Goal: Task Accomplishment & Management: Manage account settings

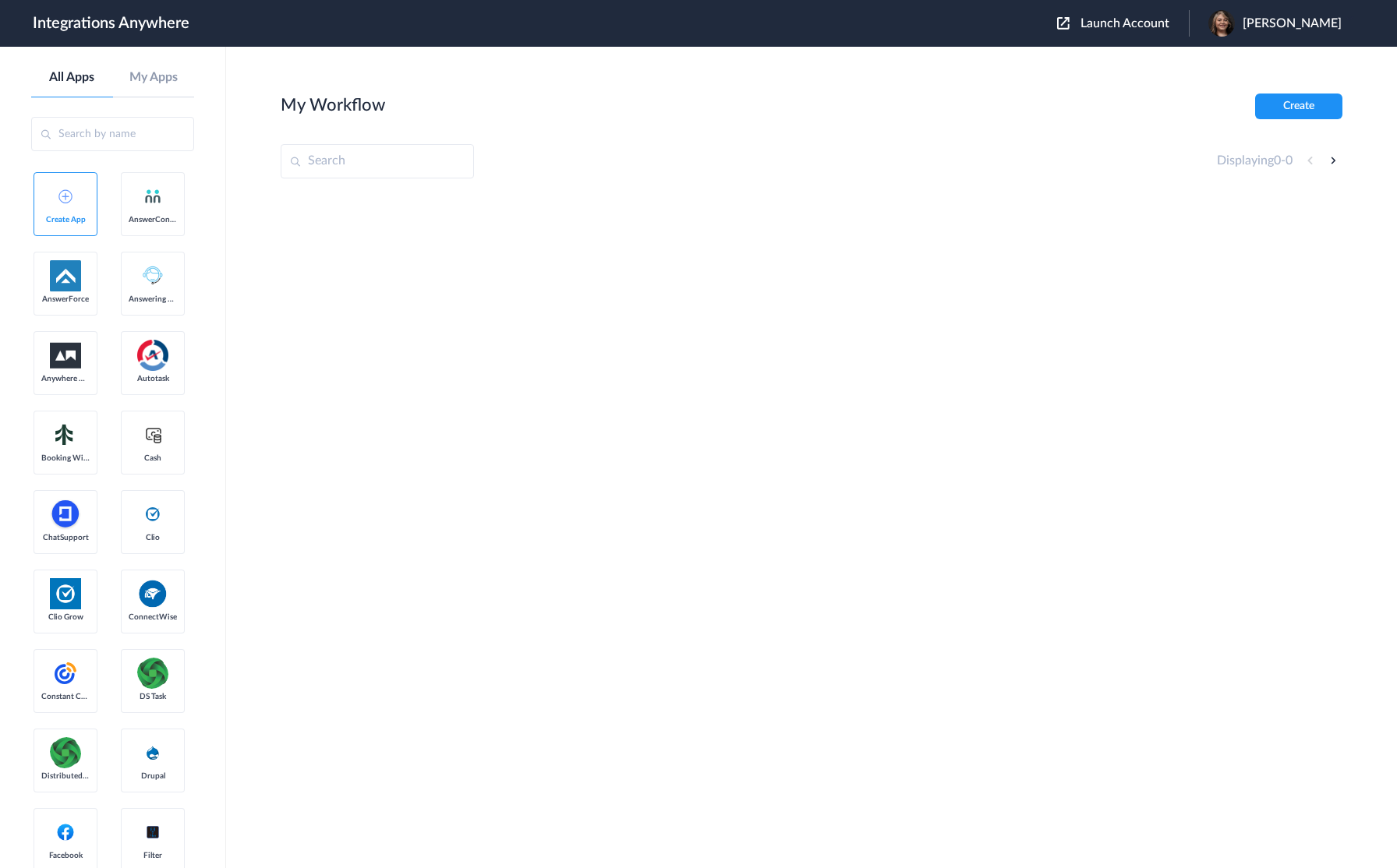
click at [1169, 21] on span "Launch Account" at bounding box center [1125, 23] width 89 height 13
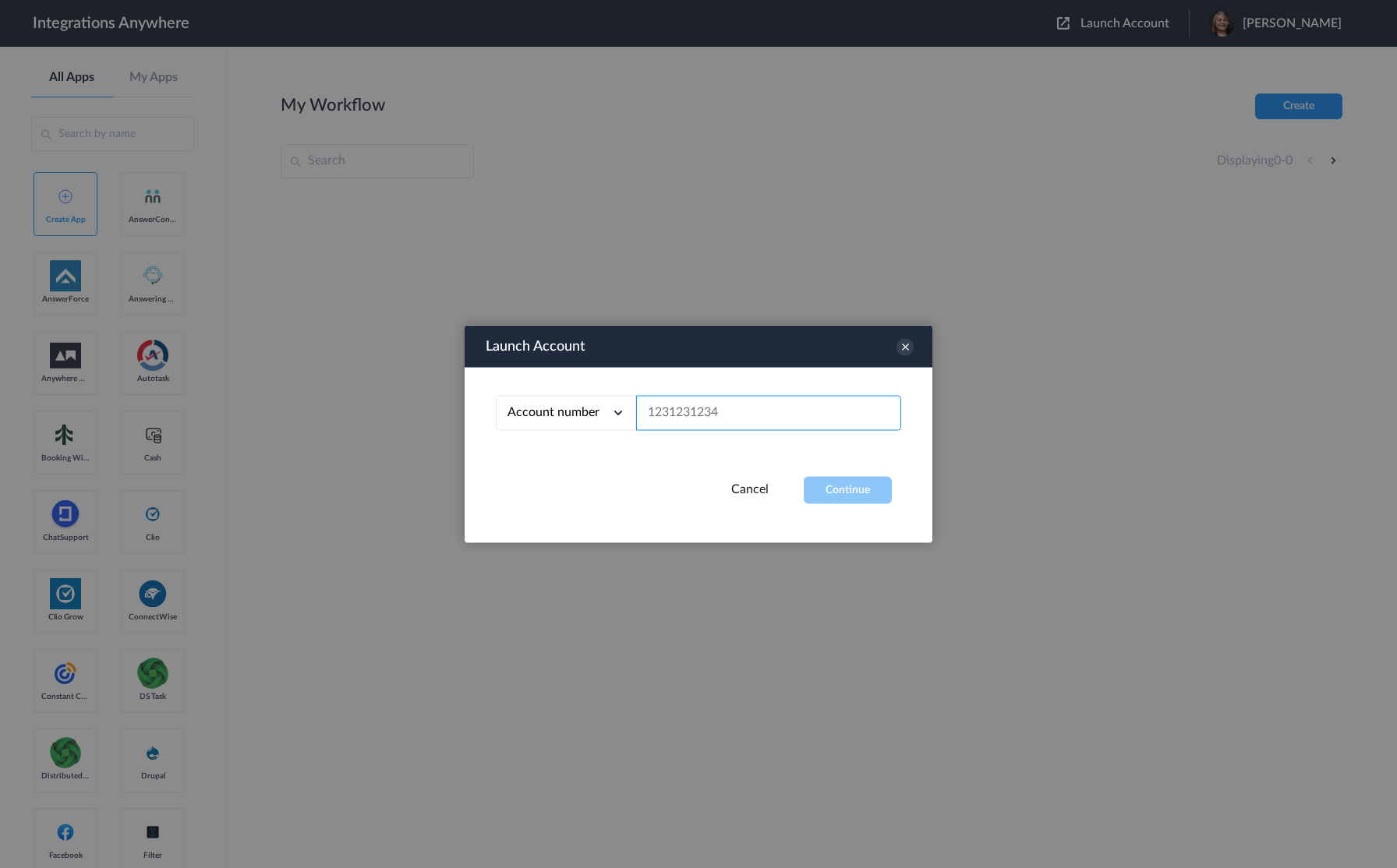
click at [744, 404] on input "text" at bounding box center [768, 413] width 265 height 35
paste input "9192999475"
type input "9192999475"
click at [847, 490] on button "Continue" at bounding box center [848, 491] width 88 height 27
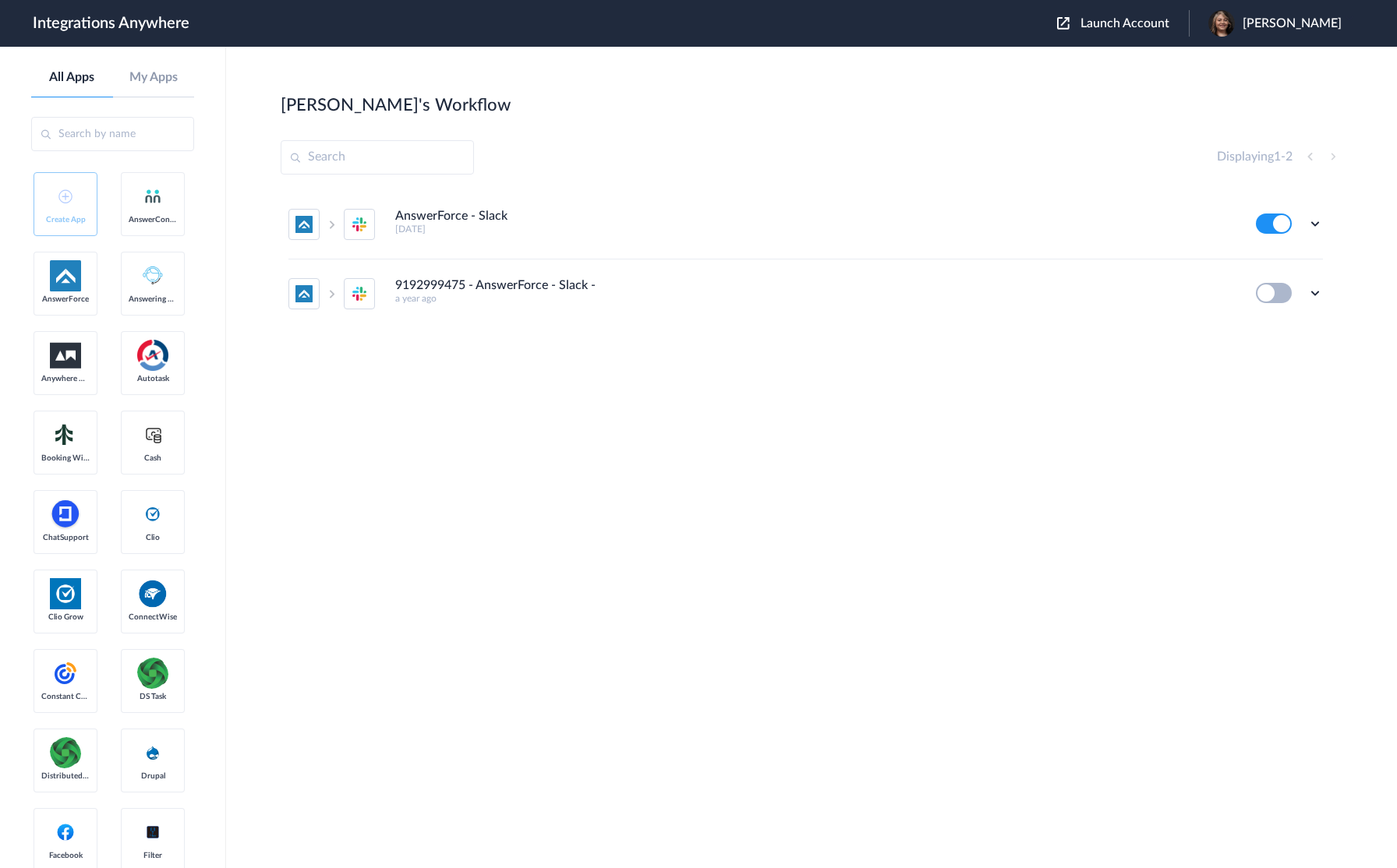
click at [474, 216] on h4 "AnswerForce - Slack" at bounding box center [451, 216] width 112 height 15
click at [1316, 221] on icon at bounding box center [1315, 224] width 15 height 15
click at [1274, 284] on link "Task history" at bounding box center [1270, 288] width 75 height 11
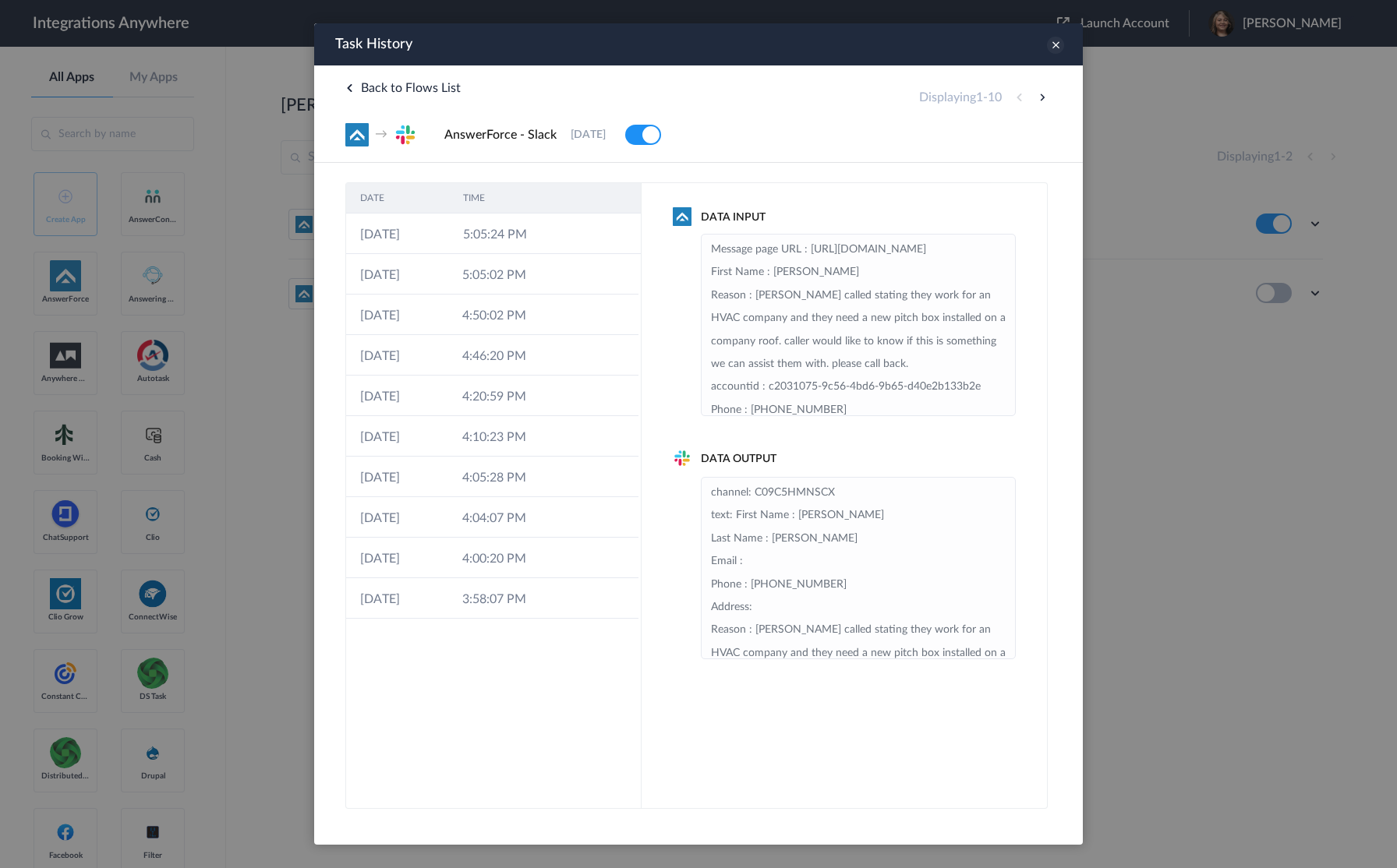
click at [1052, 45] on icon at bounding box center [1056, 45] width 17 height 17
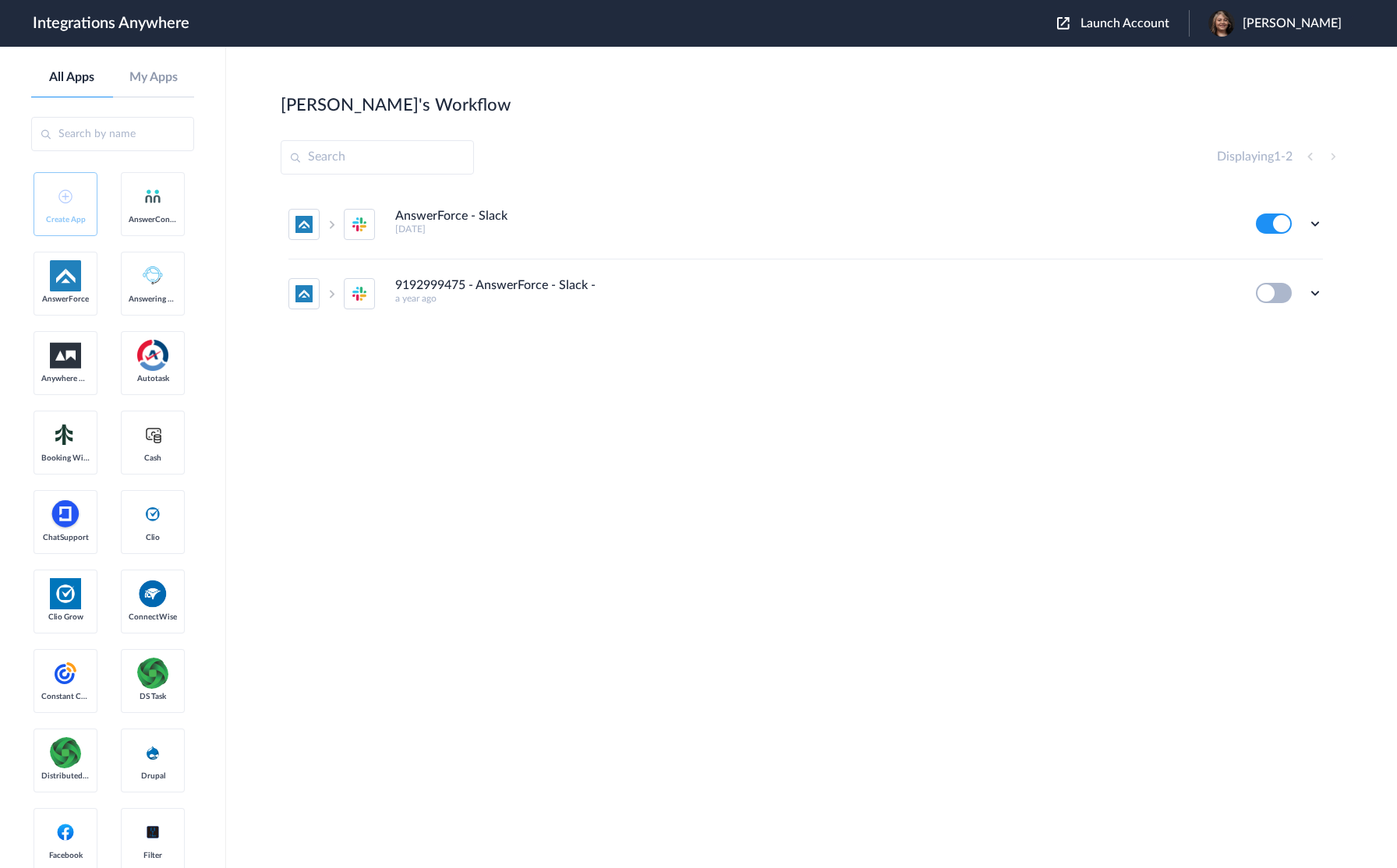
click at [1323, 291] on ul "AnswerForce - Slack 3 months ago Edit Task history Delete 9192999475 - AnswerFo…" at bounding box center [805, 259] width 1050 height 138
click at [1315, 292] on icon at bounding box center [1315, 293] width 15 height 15
click at [1298, 358] on link "Task history" at bounding box center [1270, 357] width 75 height 11
click at [911, 108] on div "Cindy's Workflow Create" at bounding box center [811, 104] width 1062 height 21
click at [870, 428] on section "Cindy's Workflow Create Displaying 1 - 2 AnswerForce - Slack 3 months ago Edit …" at bounding box center [811, 504] width 1062 height 822
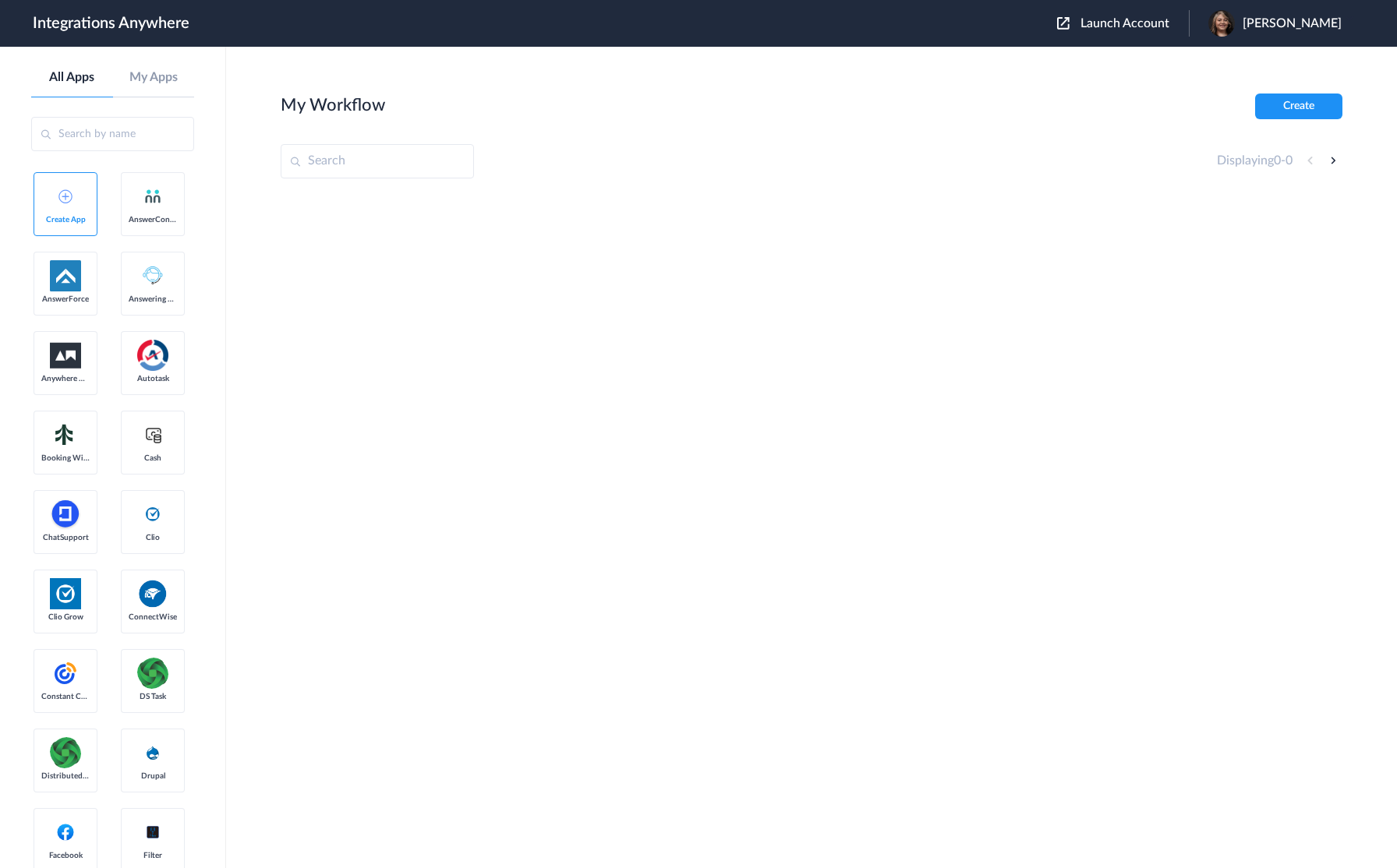
click at [1141, 21] on span "Launch Account" at bounding box center [1125, 23] width 89 height 13
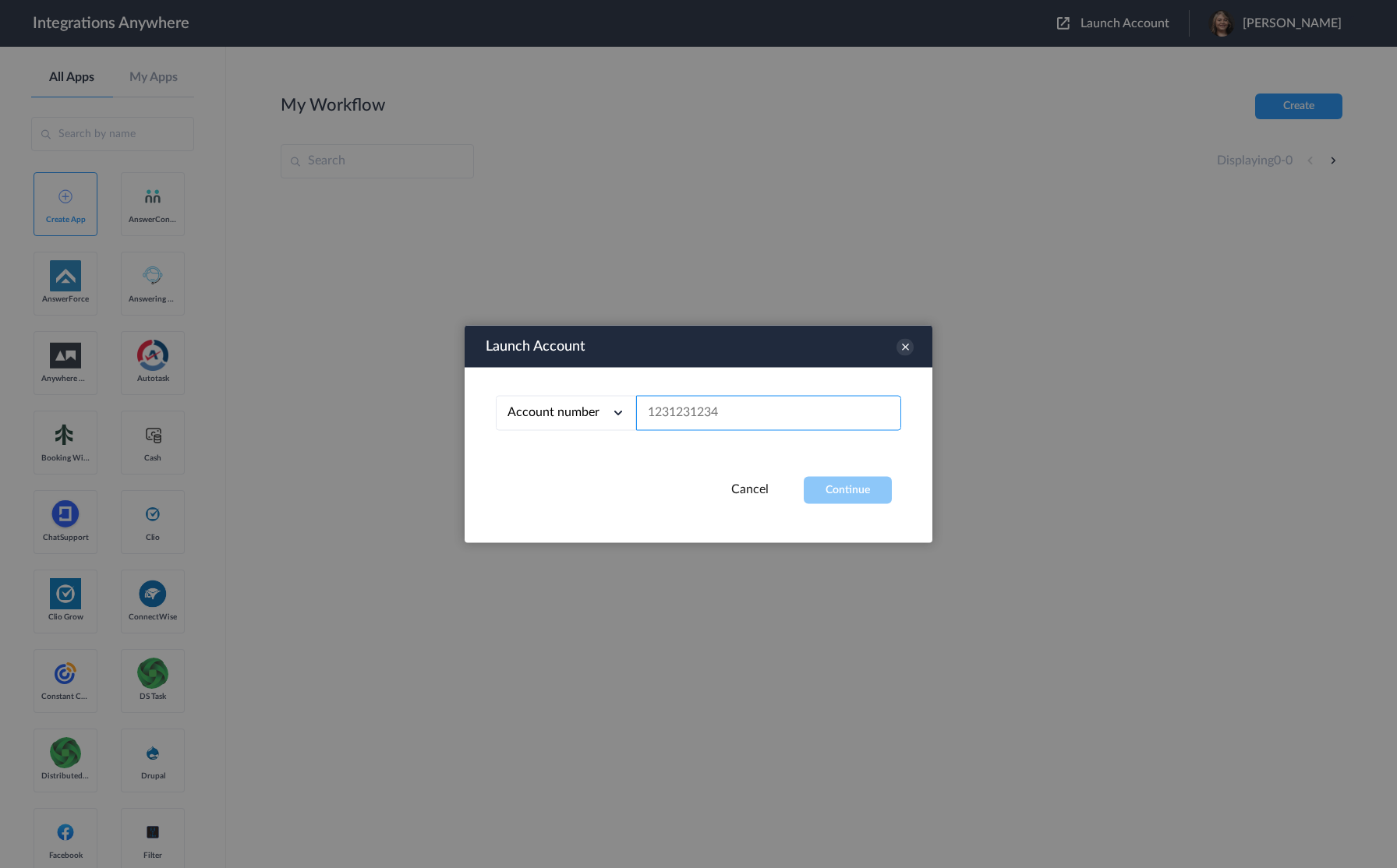
click at [766, 420] on input "text" at bounding box center [768, 413] width 265 height 35
paste input "8779271347"
type input "8779271347"
click at [858, 495] on button "Continue" at bounding box center [848, 491] width 88 height 27
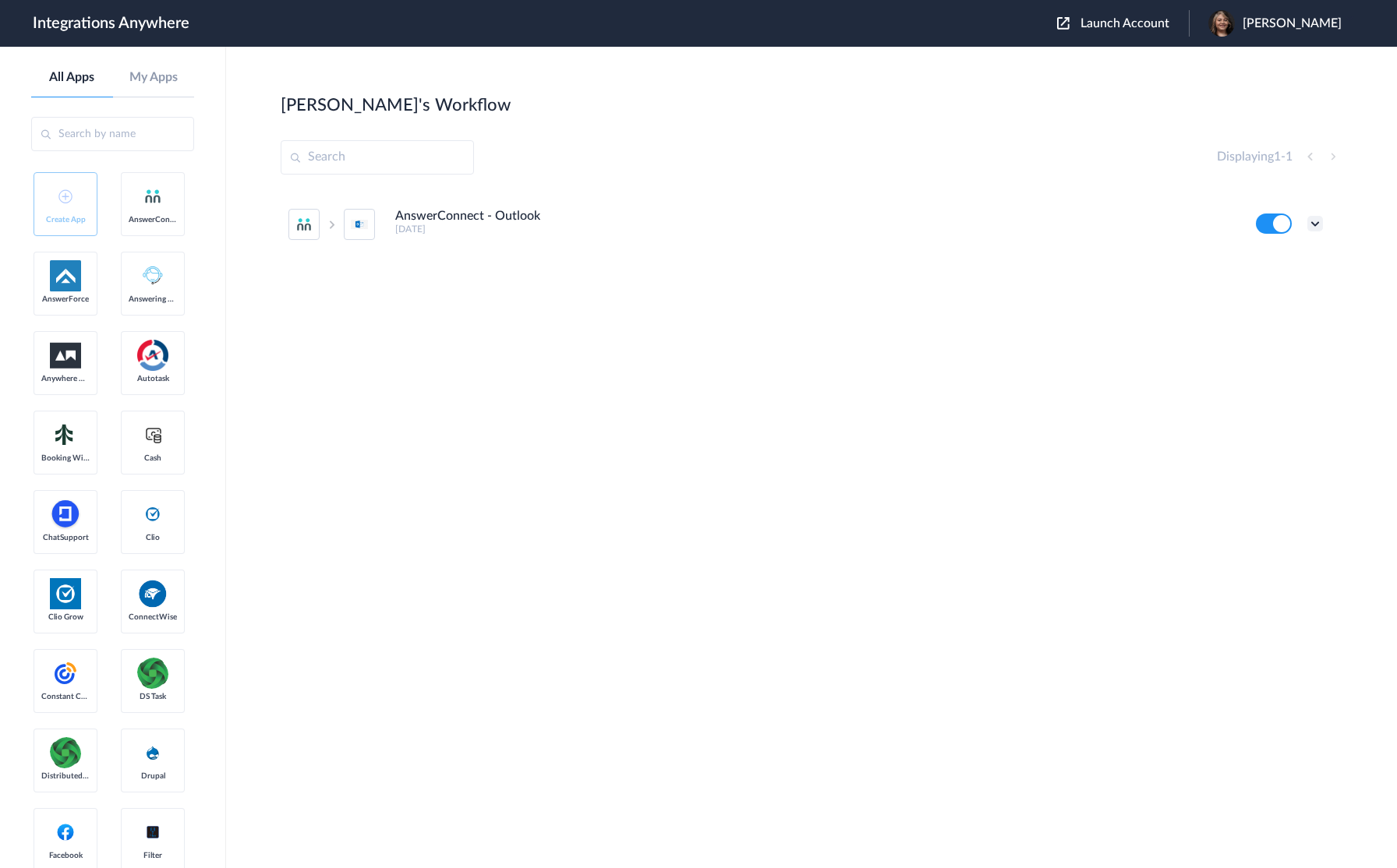
click at [1315, 219] on icon at bounding box center [1315, 224] width 15 height 15
click at [1285, 294] on link "Task history" at bounding box center [1270, 288] width 75 height 11
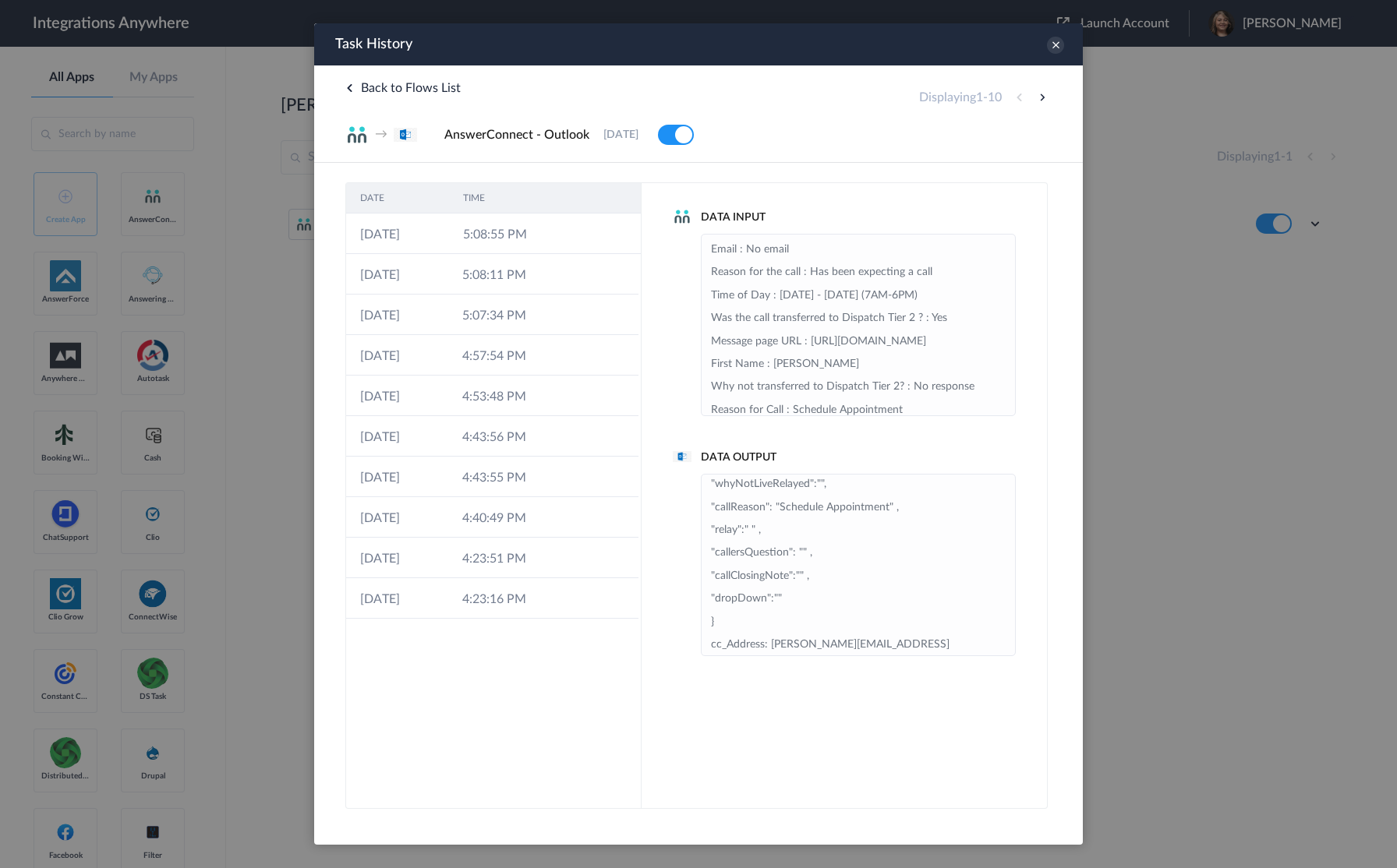
scroll to position [400, 0]
click at [1057, 47] on icon at bounding box center [1056, 45] width 17 height 17
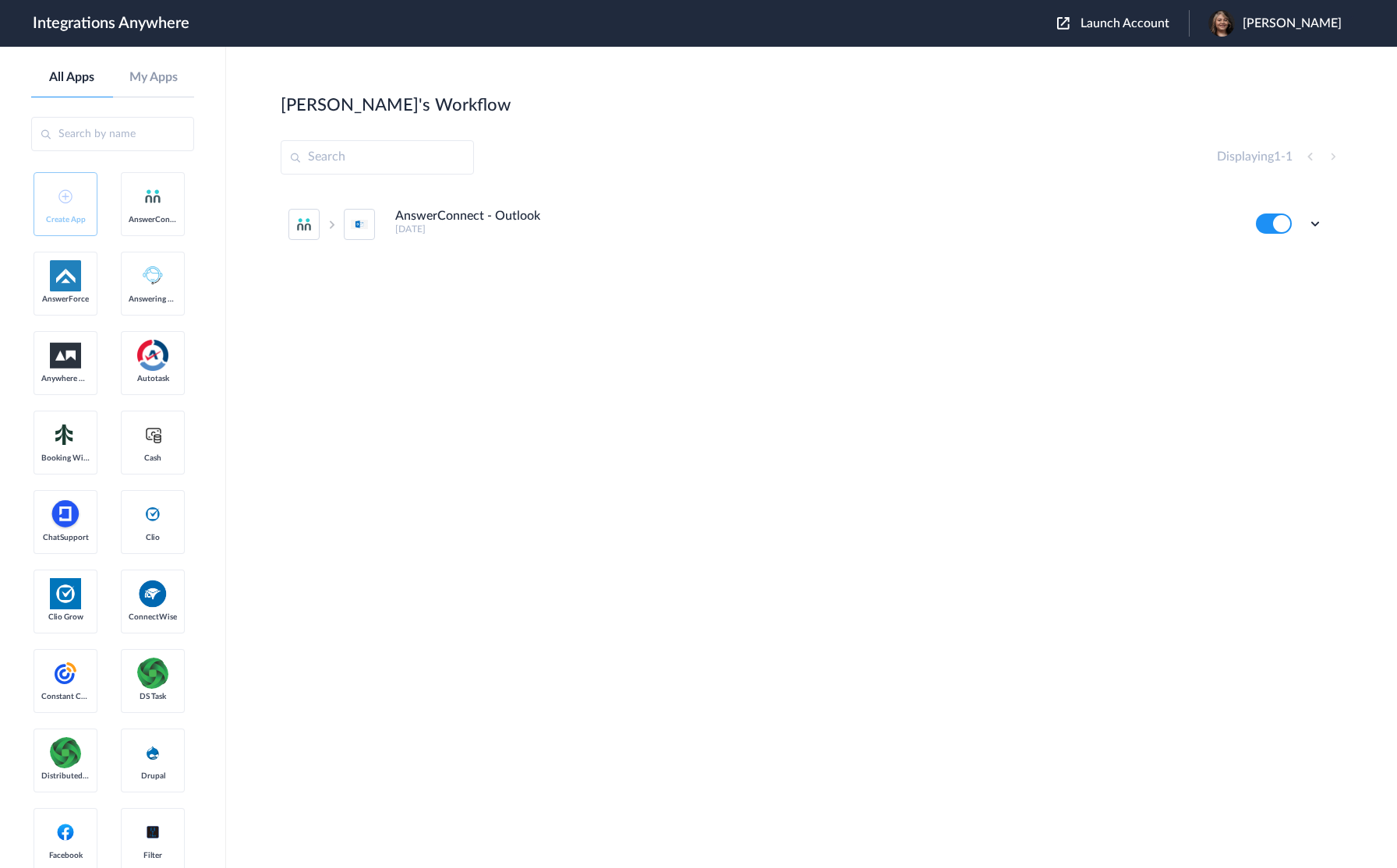
click at [493, 208] on li "AnswerConnect - Outlook [DATE] Edit Task history Delete" at bounding box center [806, 224] width 1034 height 69
click at [1317, 226] on icon at bounding box center [1315, 224] width 15 height 15
click at [1284, 291] on link "Task history" at bounding box center [1270, 288] width 75 height 11
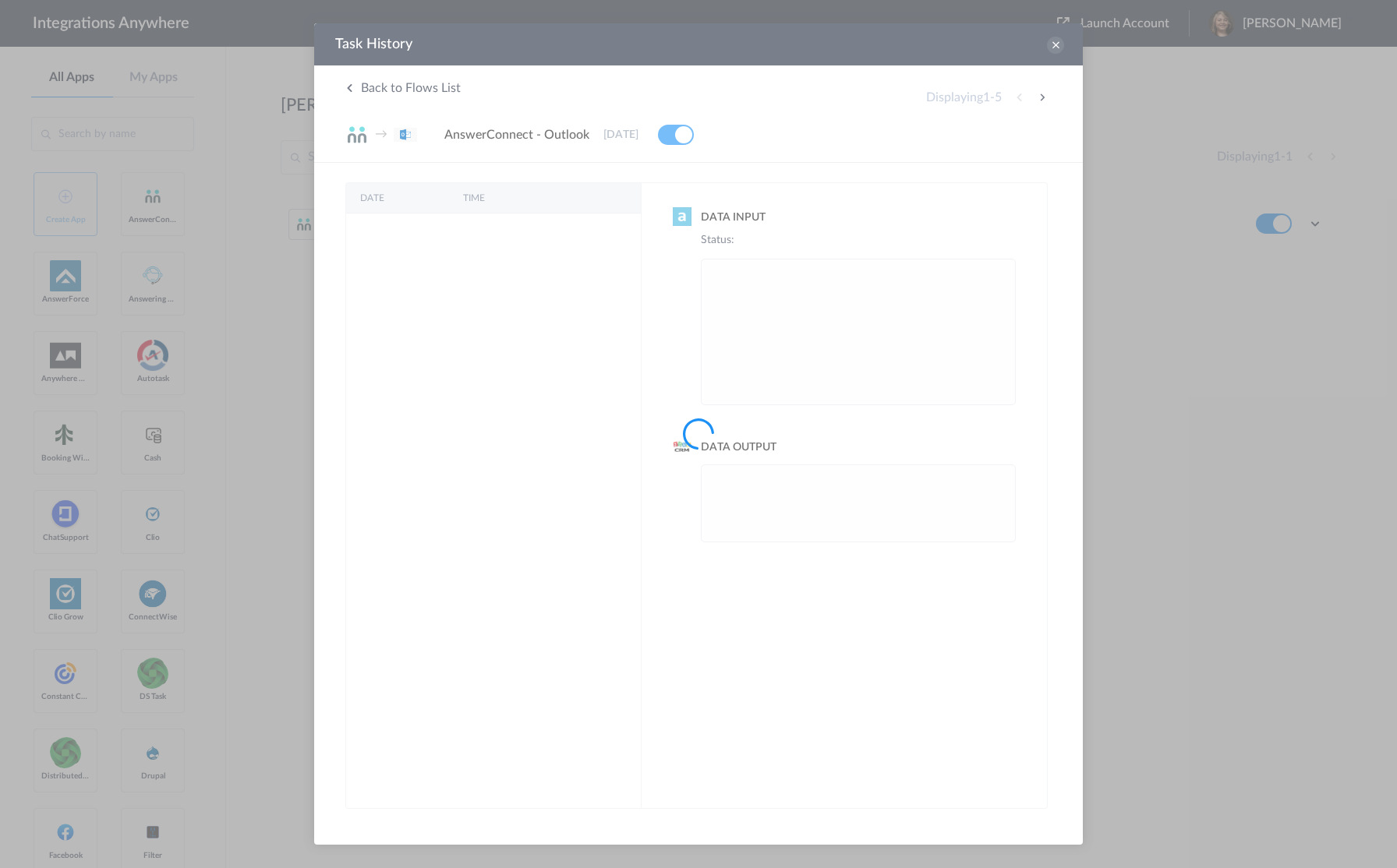
scroll to position [0, 0]
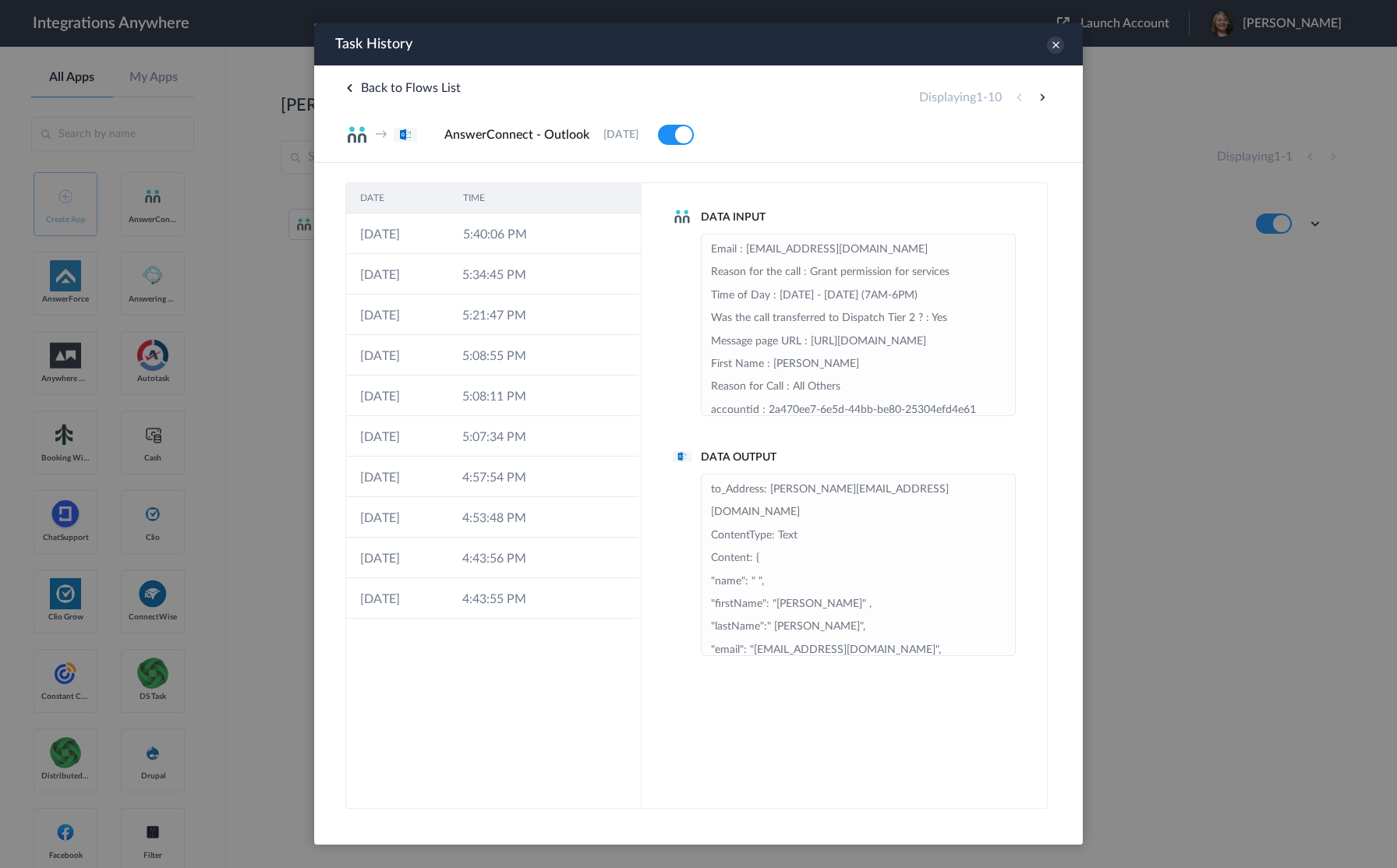
drag, startPoint x: 1031, startPoint y: 96, endPoint x: 1044, endPoint y: 95, distance: 13.0
click at [1033, 96] on div "Displaying 1 - 10" at bounding box center [985, 98] width 133 height 19
drag, startPoint x: 1045, startPoint y: 95, endPoint x: 1357, endPoint y: 118, distance: 312.8
click at [1045, 95] on button at bounding box center [1042, 98] width 19 height 19
click at [1042, 95] on button at bounding box center [1042, 98] width 19 height 19
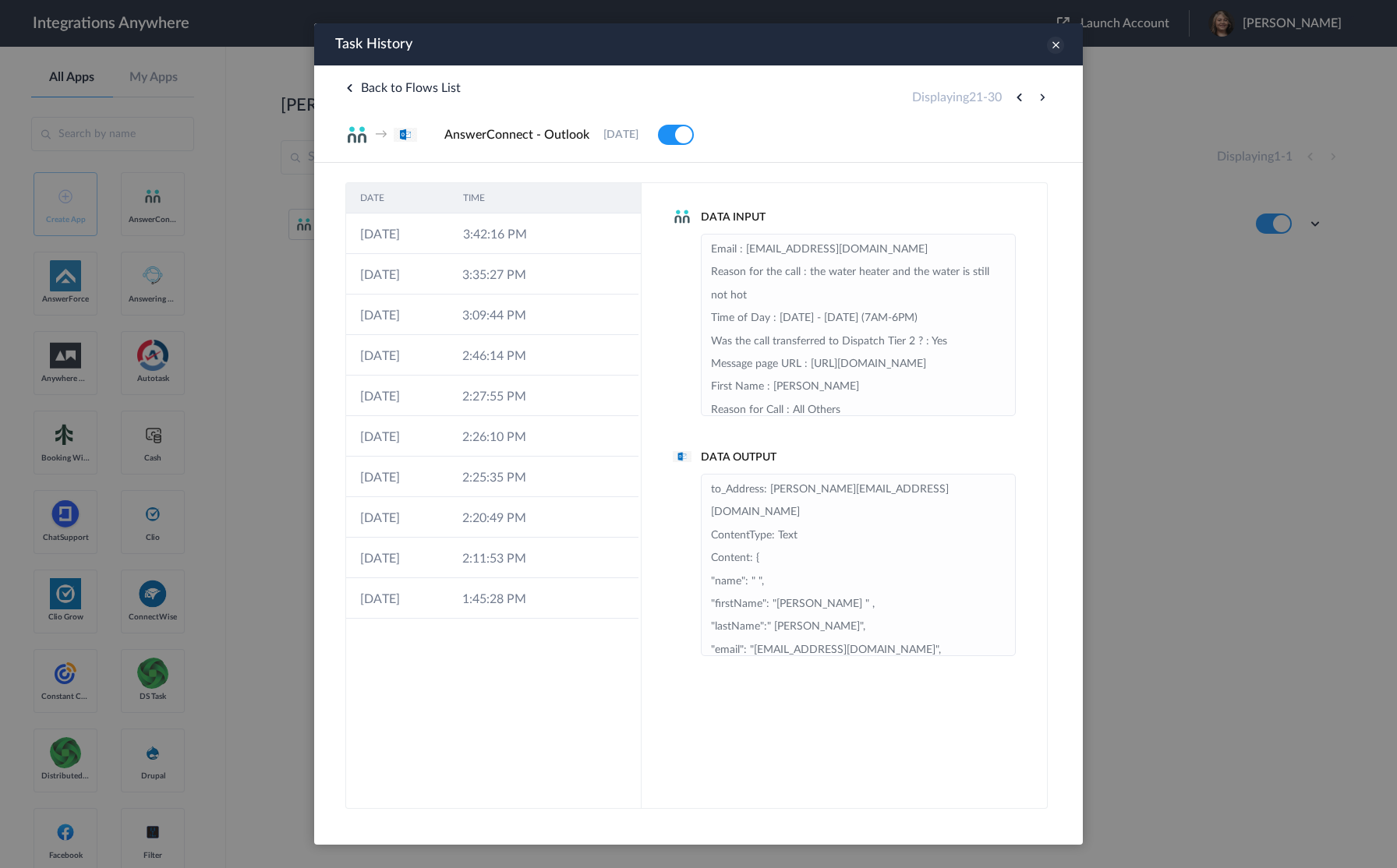
click at [1056, 50] on icon at bounding box center [1056, 45] width 17 height 17
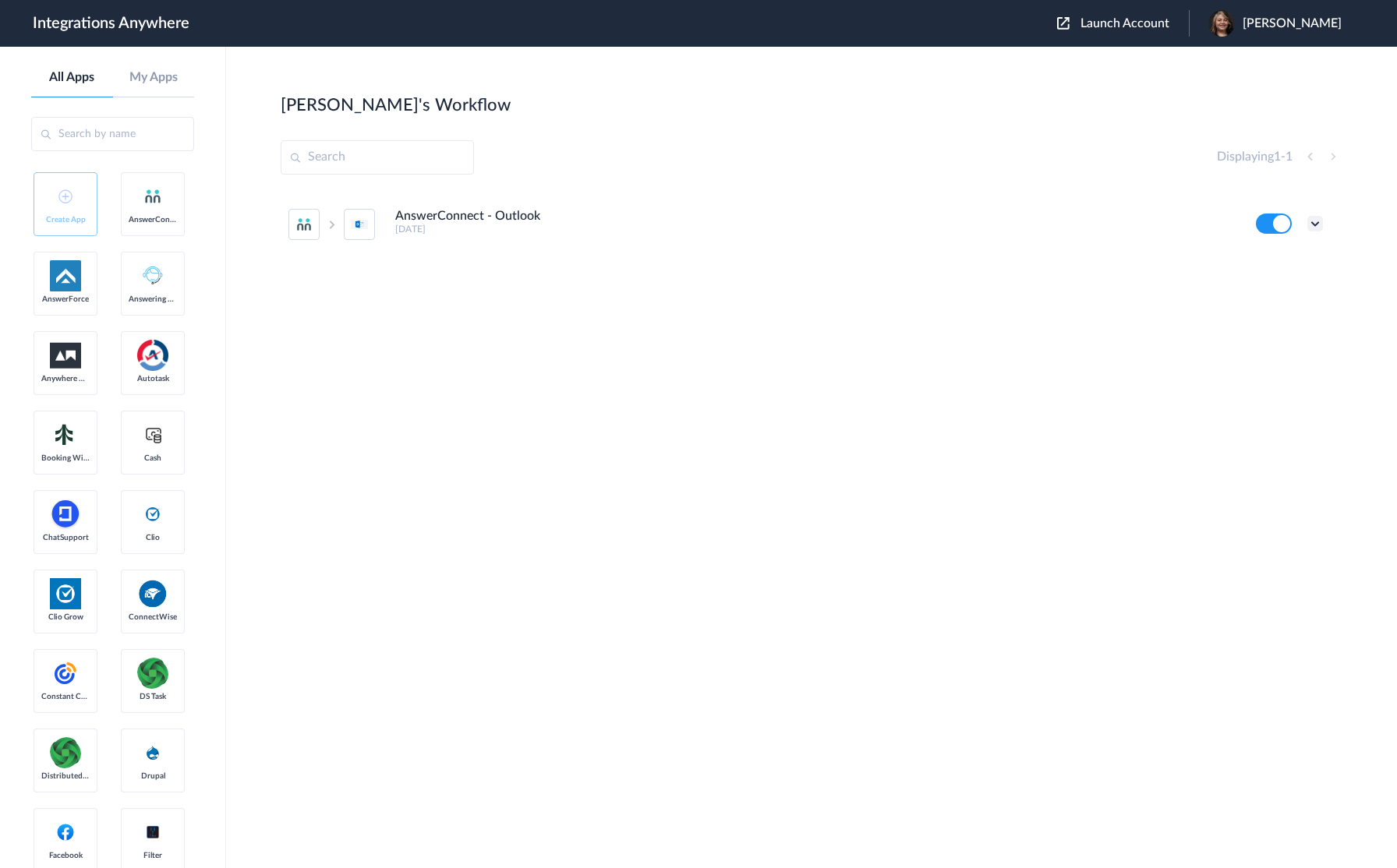
click at [1315, 229] on icon at bounding box center [1315, 224] width 15 height 15
click at [1273, 260] on li "Edit" at bounding box center [1272, 260] width 101 height 29
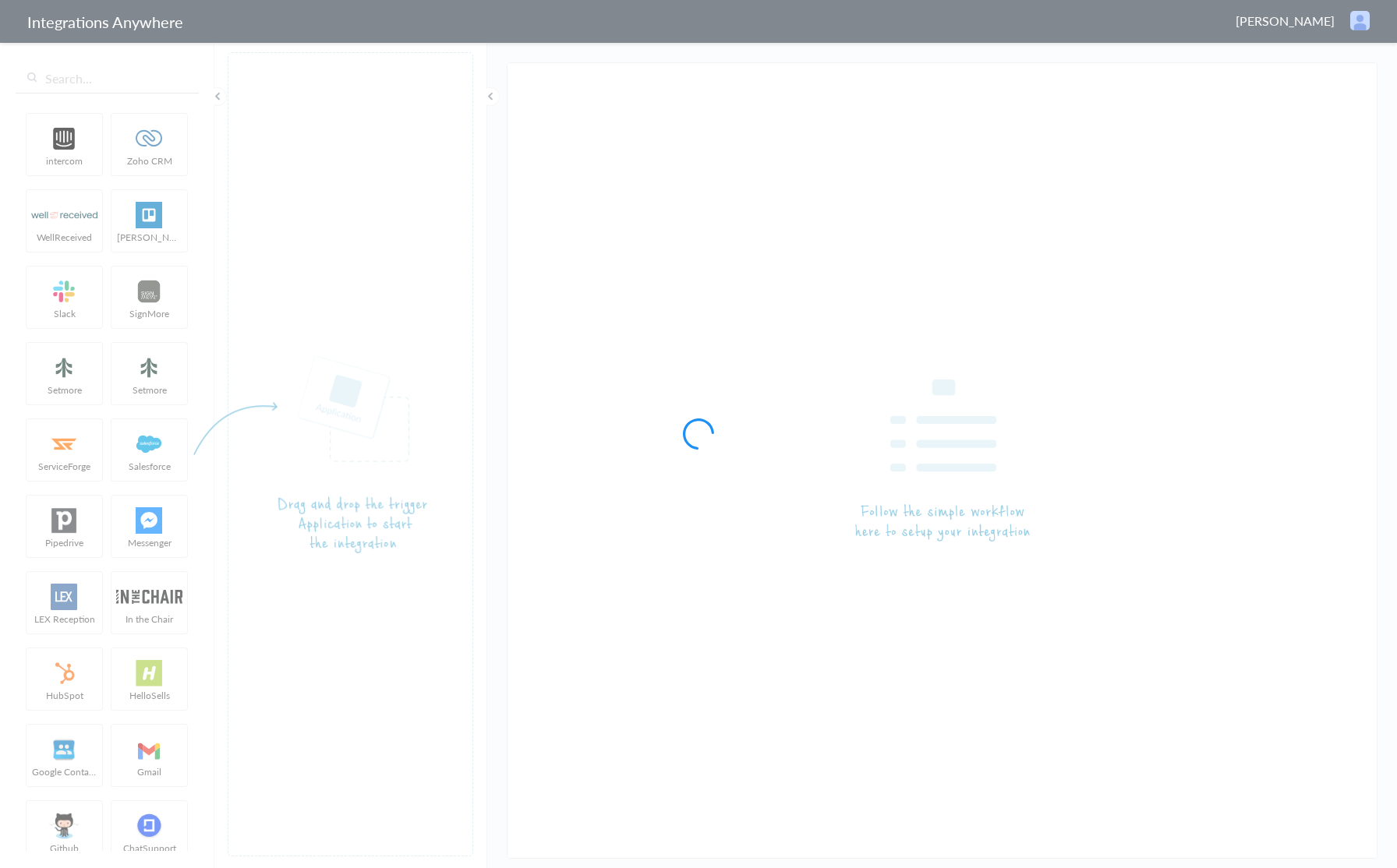
type input "AnswerConnect - Outlook"
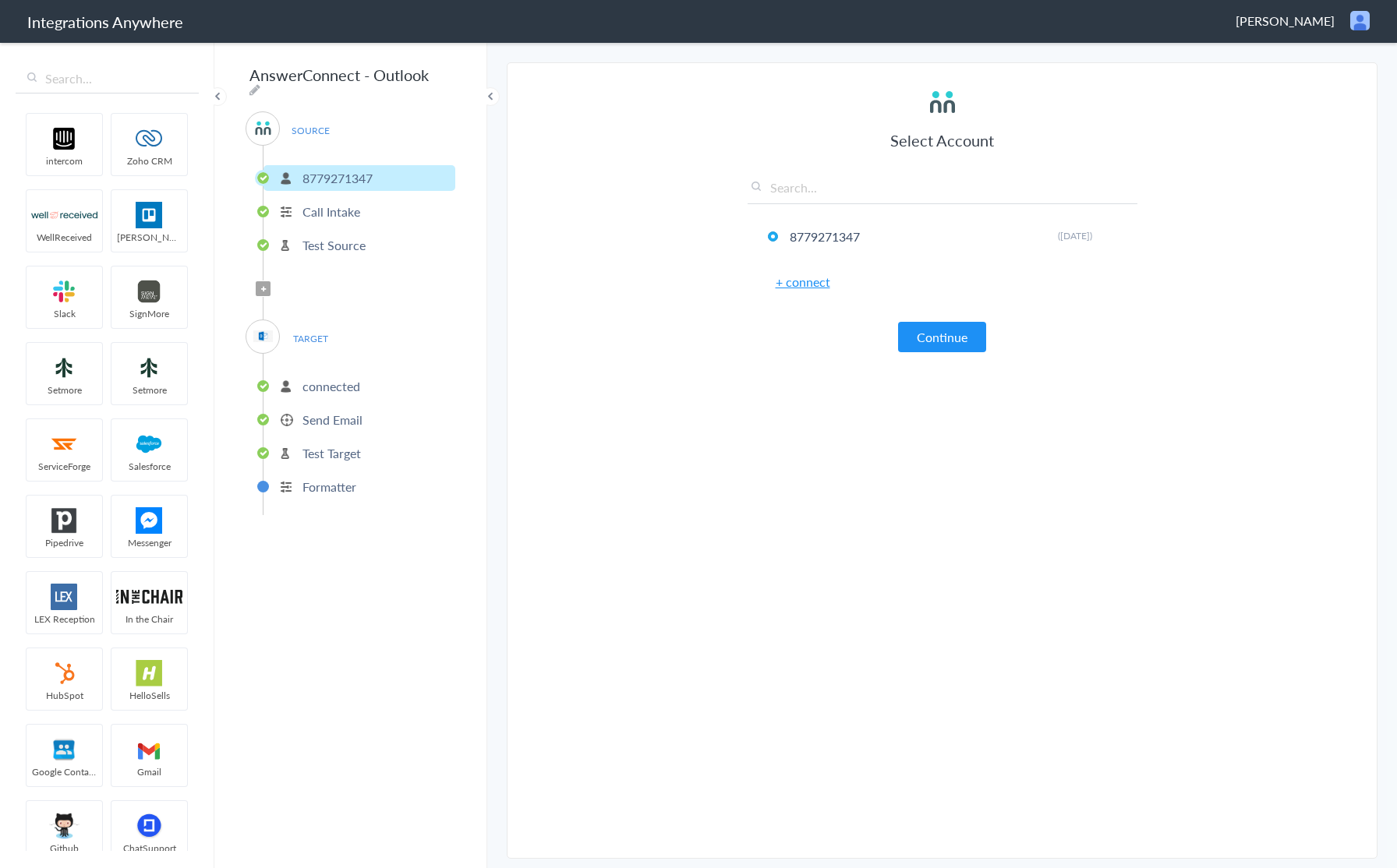
click at [343, 478] on p "Formatter" at bounding box center [329, 487] width 54 height 18
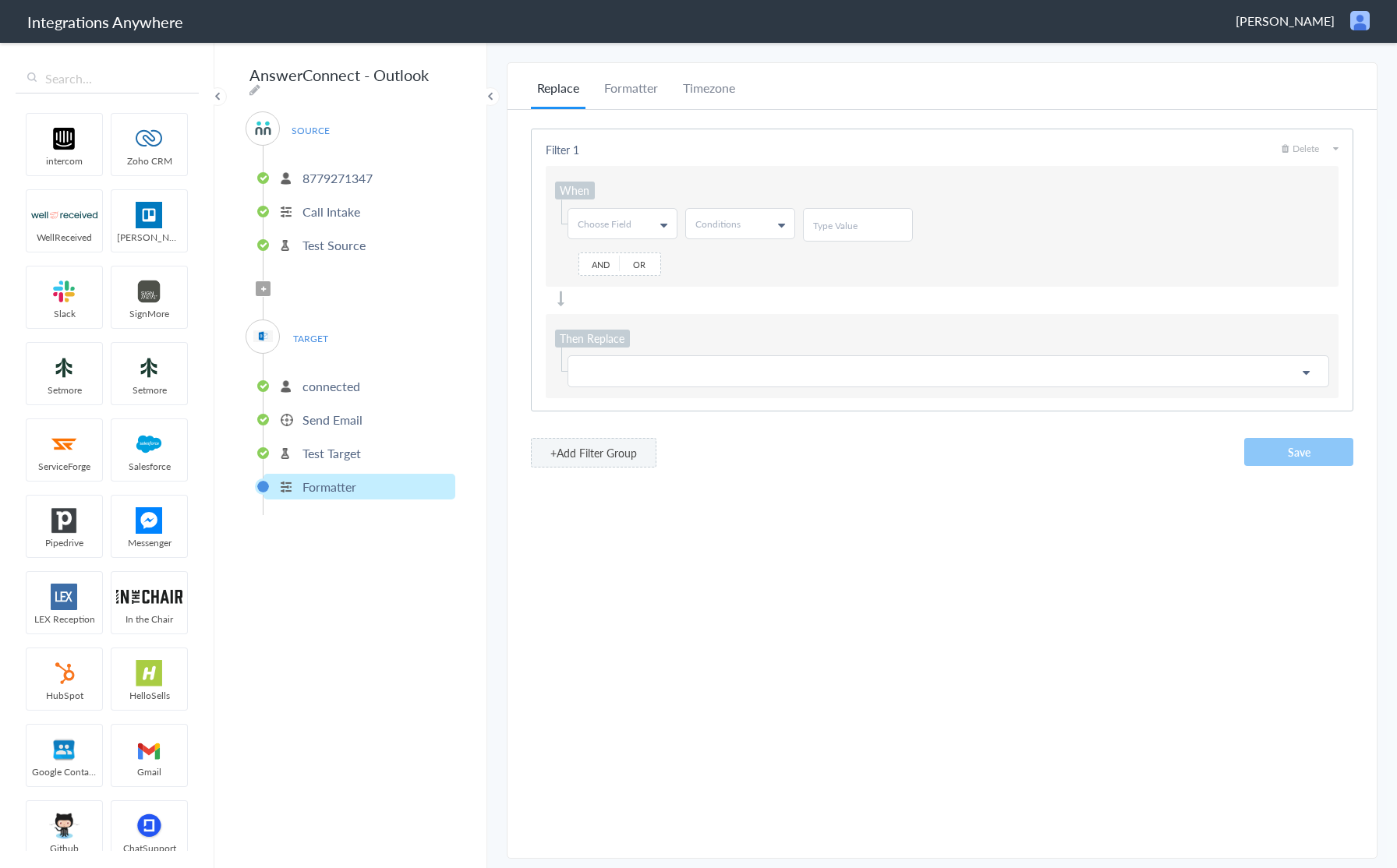
click at [342, 450] on p "Test Target" at bounding box center [332, 452] width 58 height 18
